Goal: Navigation & Orientation: Find specific page/section

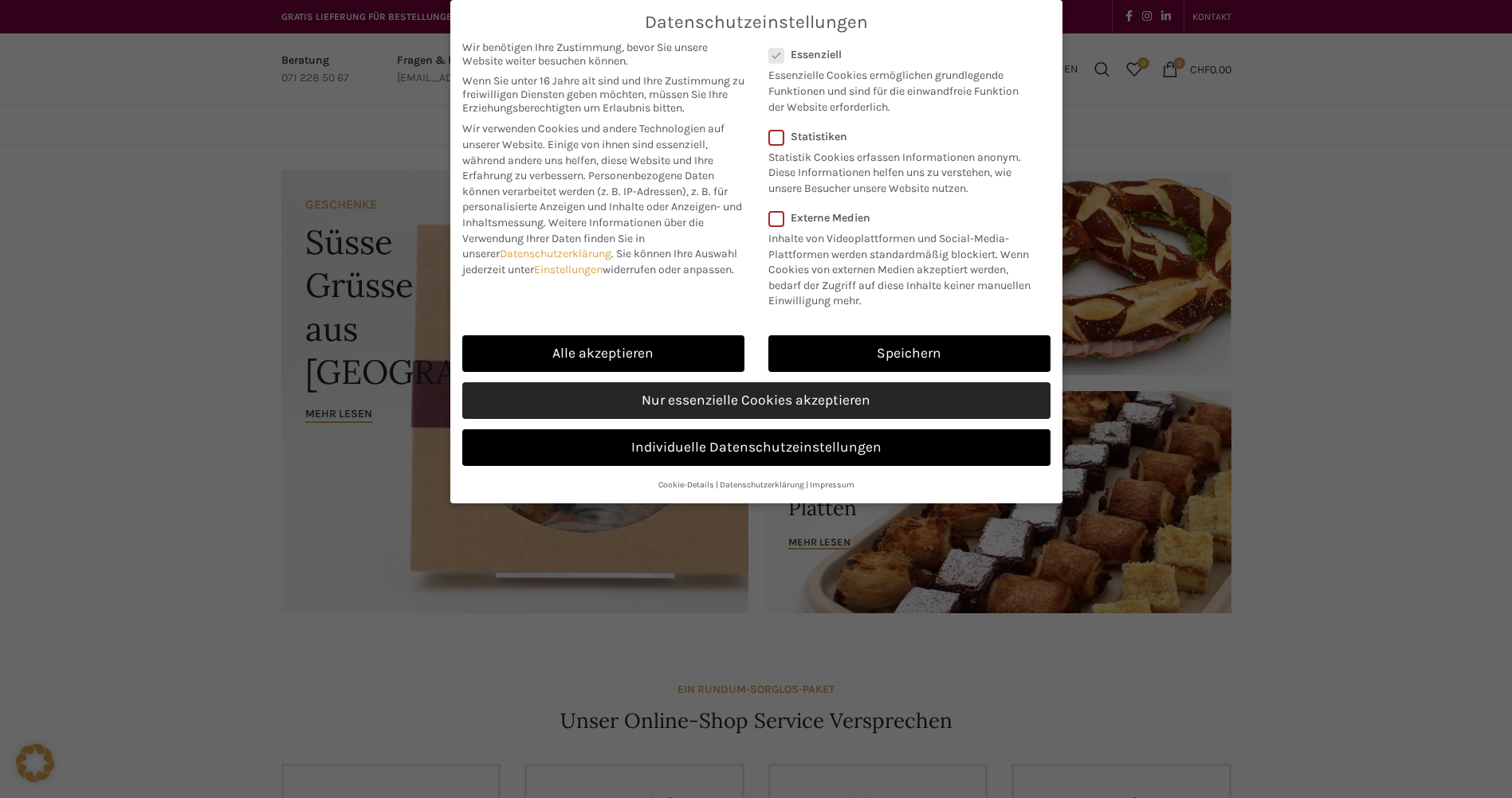
click at [788, 401] on link "Nur essenzielle Cookies akzeptieren" at bounding box center [757, 401] width 589 height 37
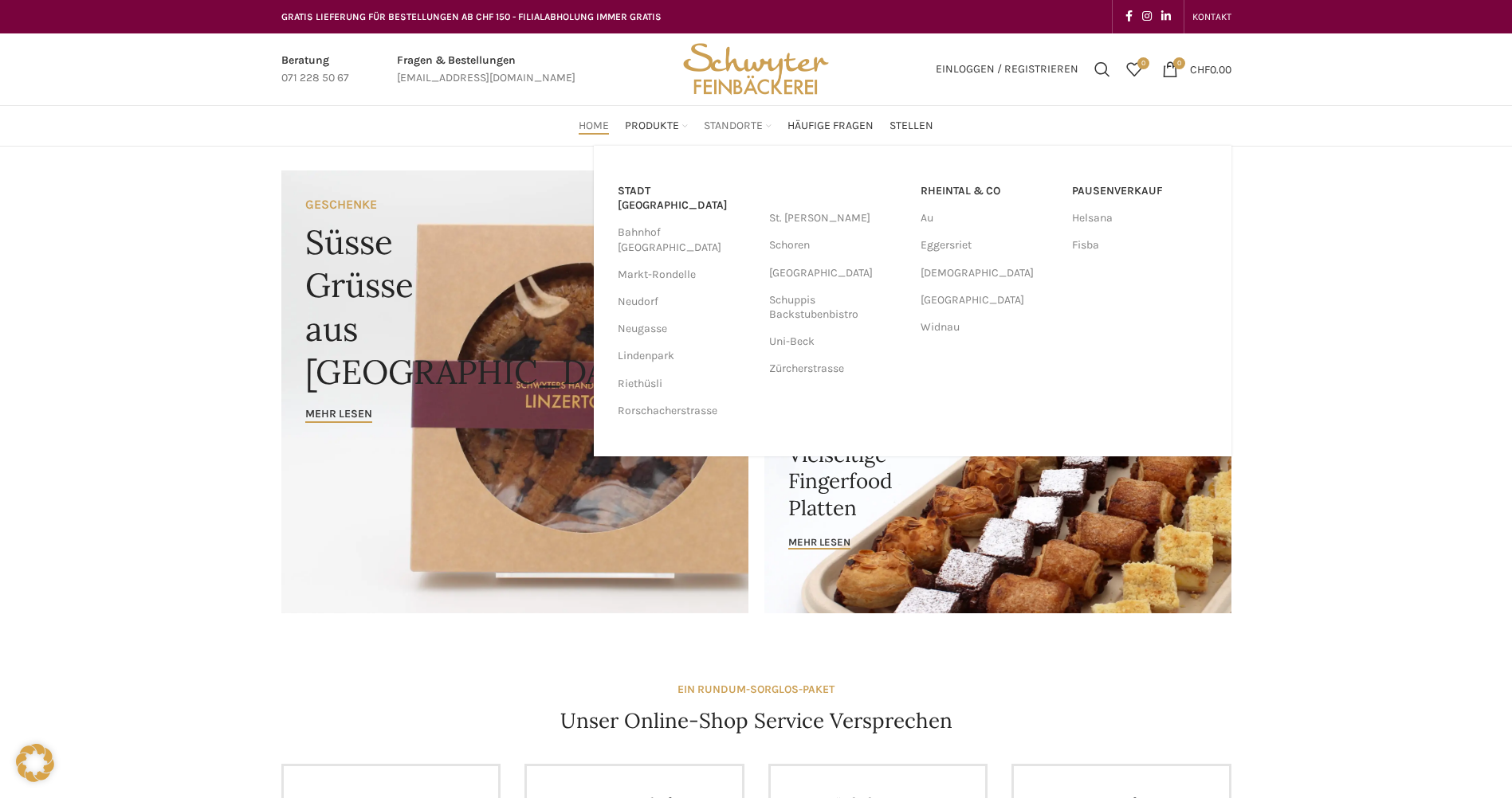
click at [720, 122] on span "Standorte" at bounding box center [733, 126] width 59 height 15
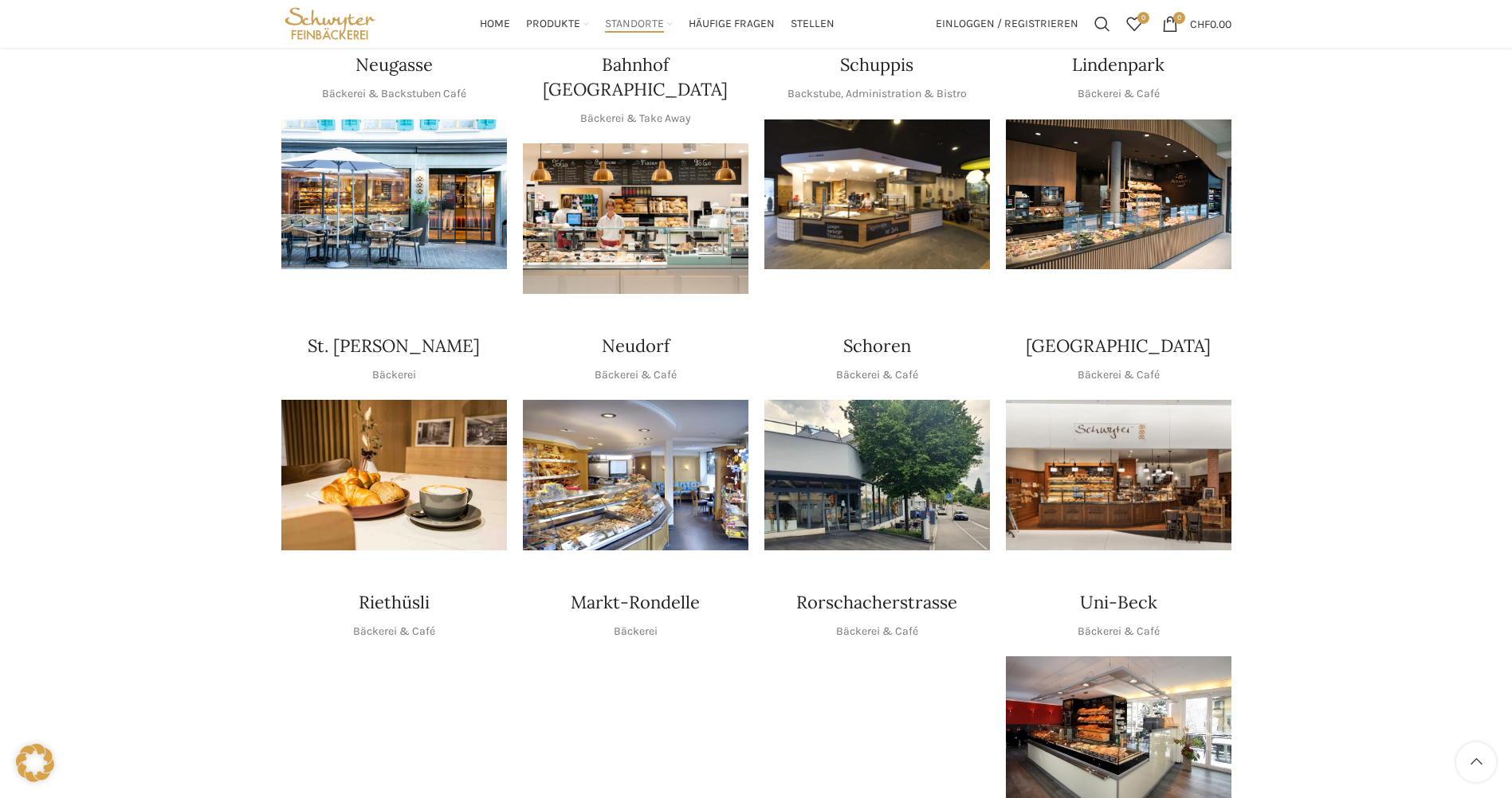
scroll to position [319, 0]
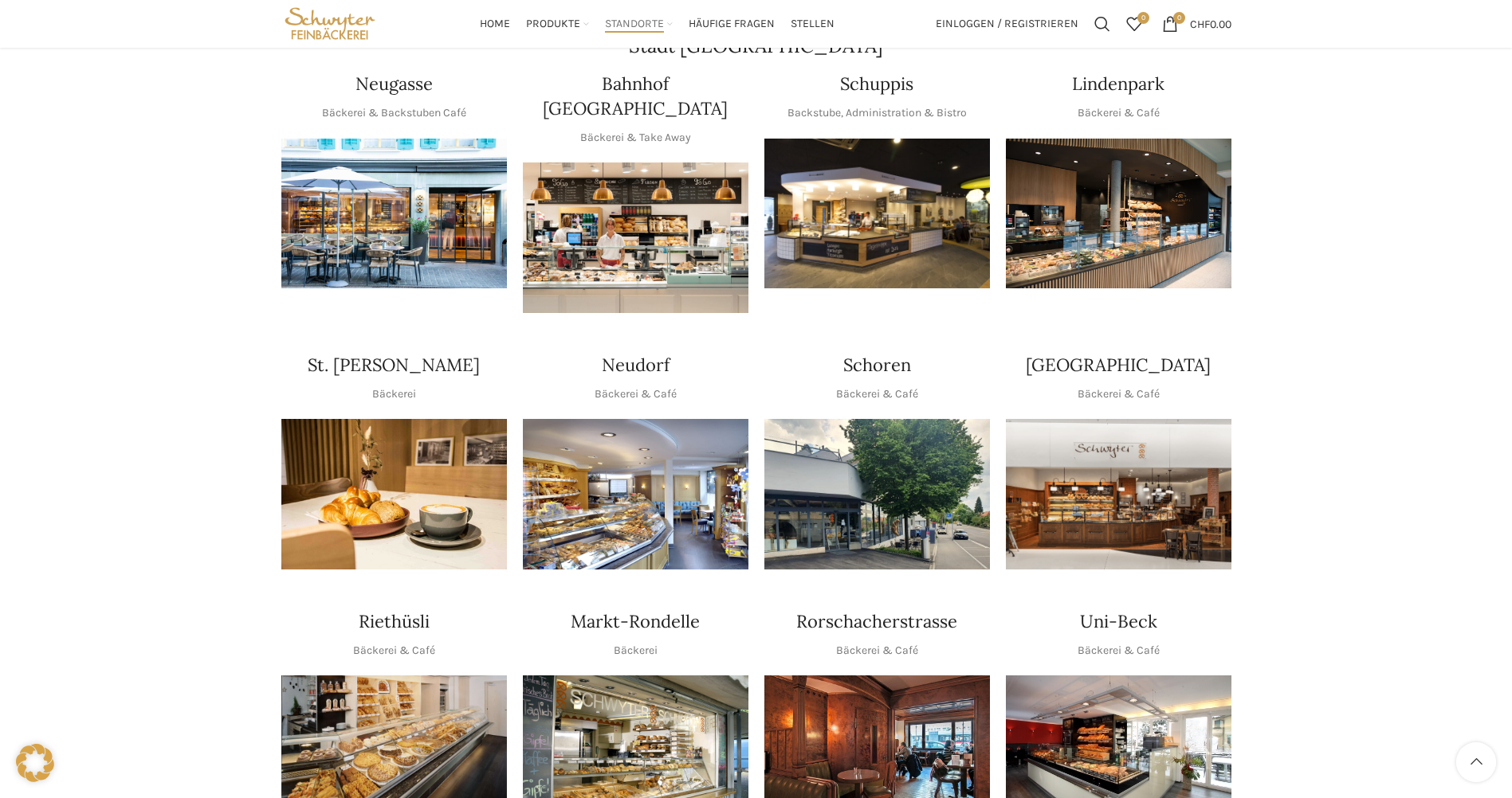
click at [639, 220] on img "1 / 1" at bounding box center [635, 238] width 226 height 151
